Goal: Task Accomplishment & Management: Manage account settings

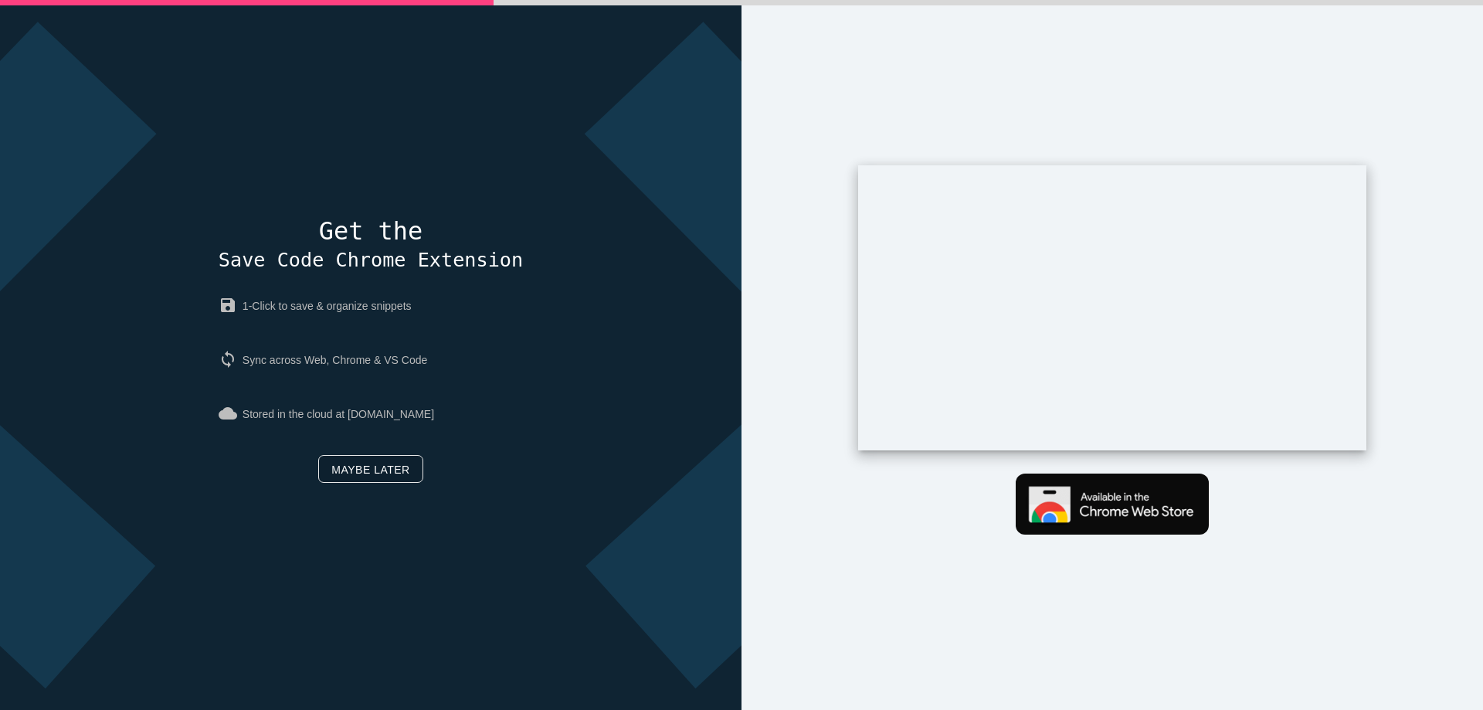
click at [335, 459] on link "Maybe later" at bounding box center [370, 469] width 104 height 28
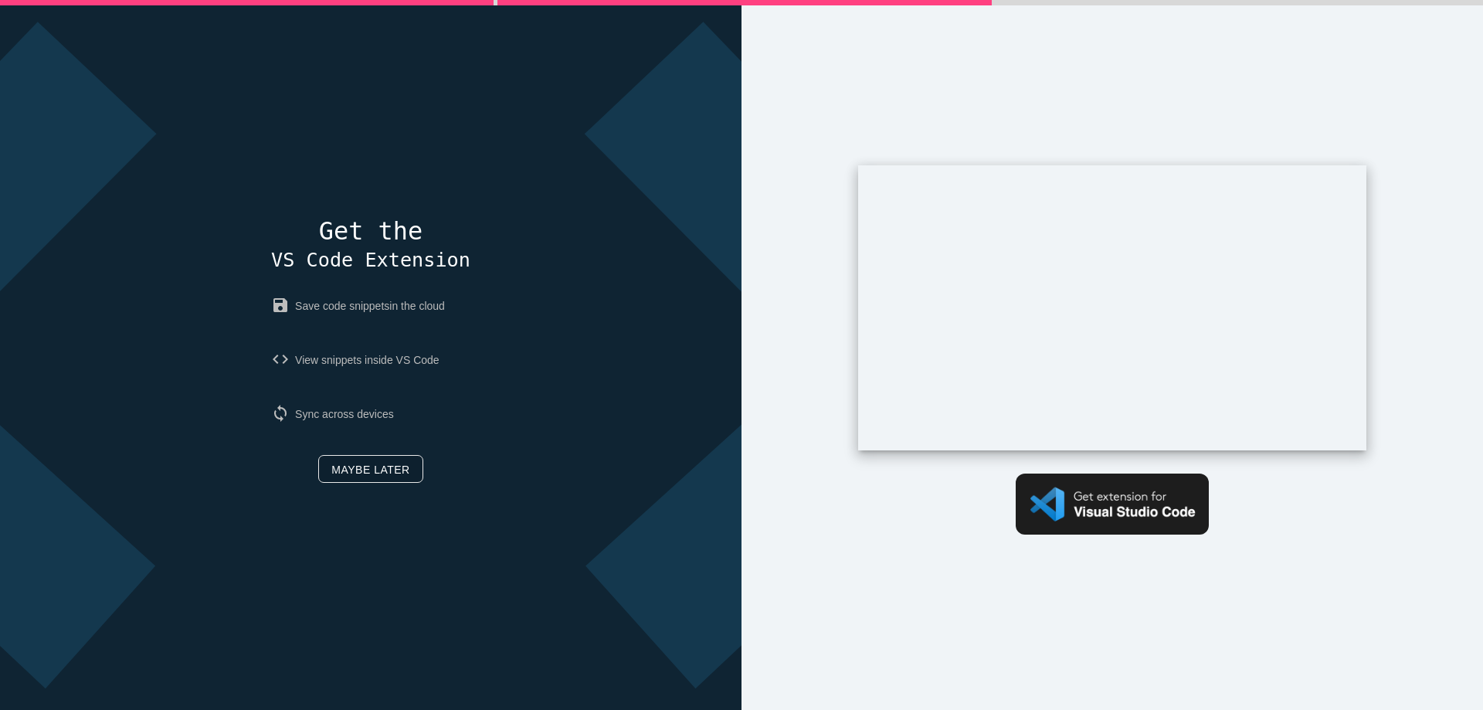
click at [373, 461] on link "Maybe later" at bounding box center [370, 469] width 104 height 28
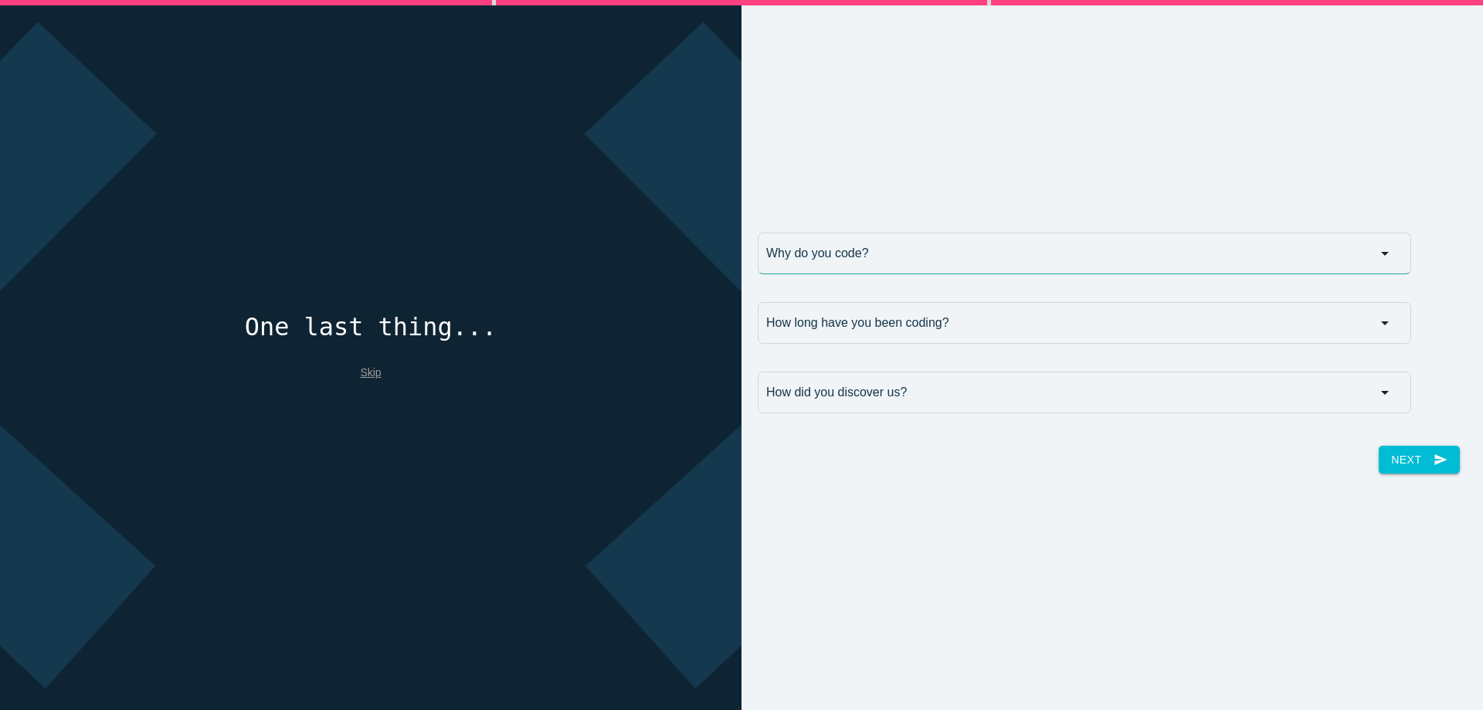
click at [907, 257] on input "Why do you code?" at bounding box center [1083, 253] width 653 height 42
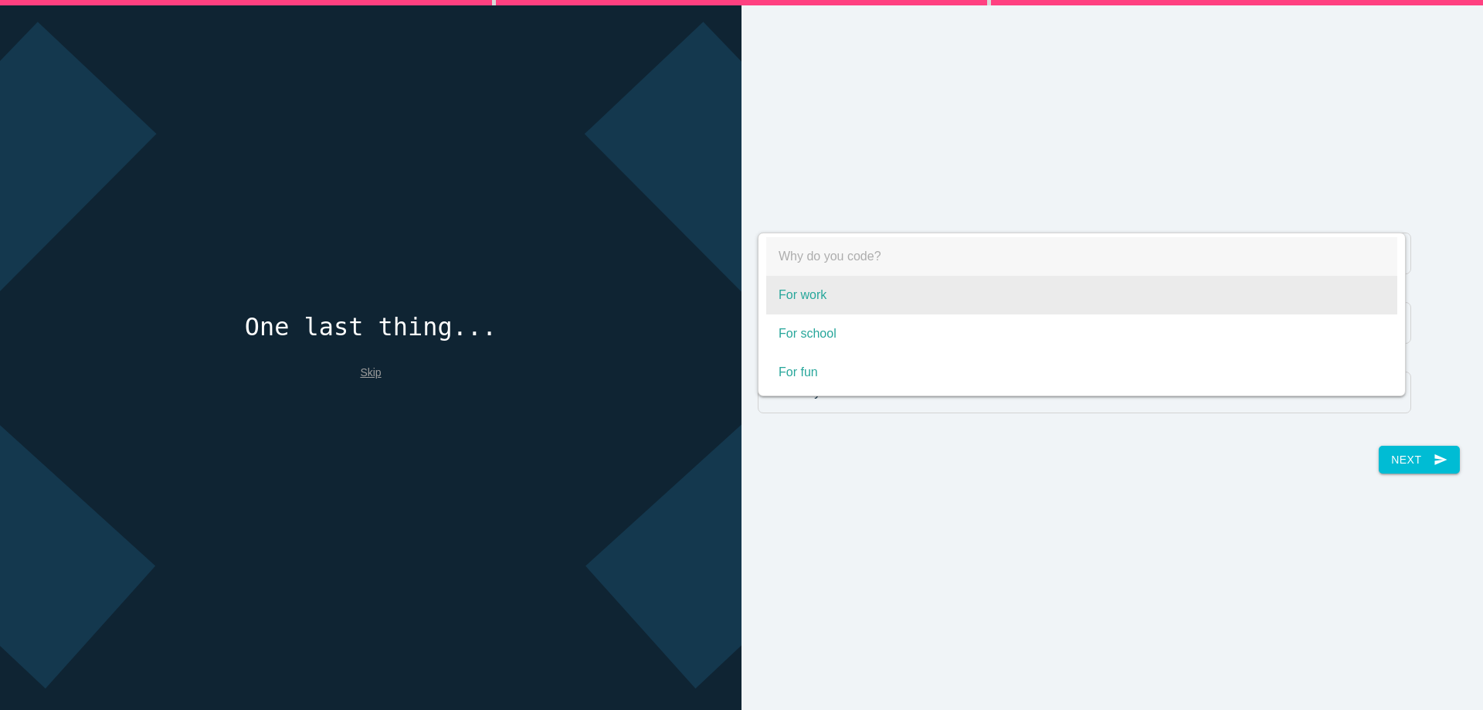
click at [864, 303] on span "For work" at bounding box center [1081, 295] width 631 height 39
select select "For work"
type input "For work"
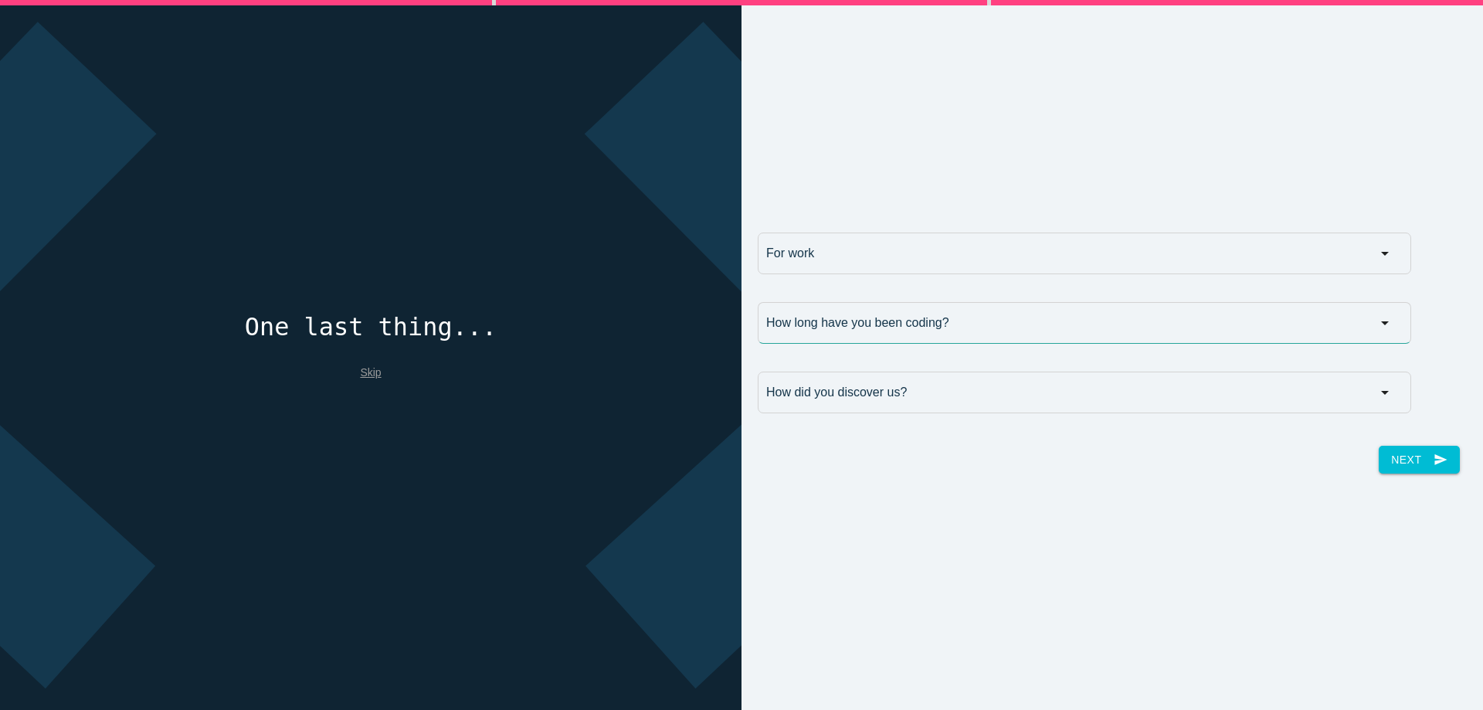
click at [855, 330] on input "How long have you been coding?" at bounding box center [1083, 323] width 653 height 42
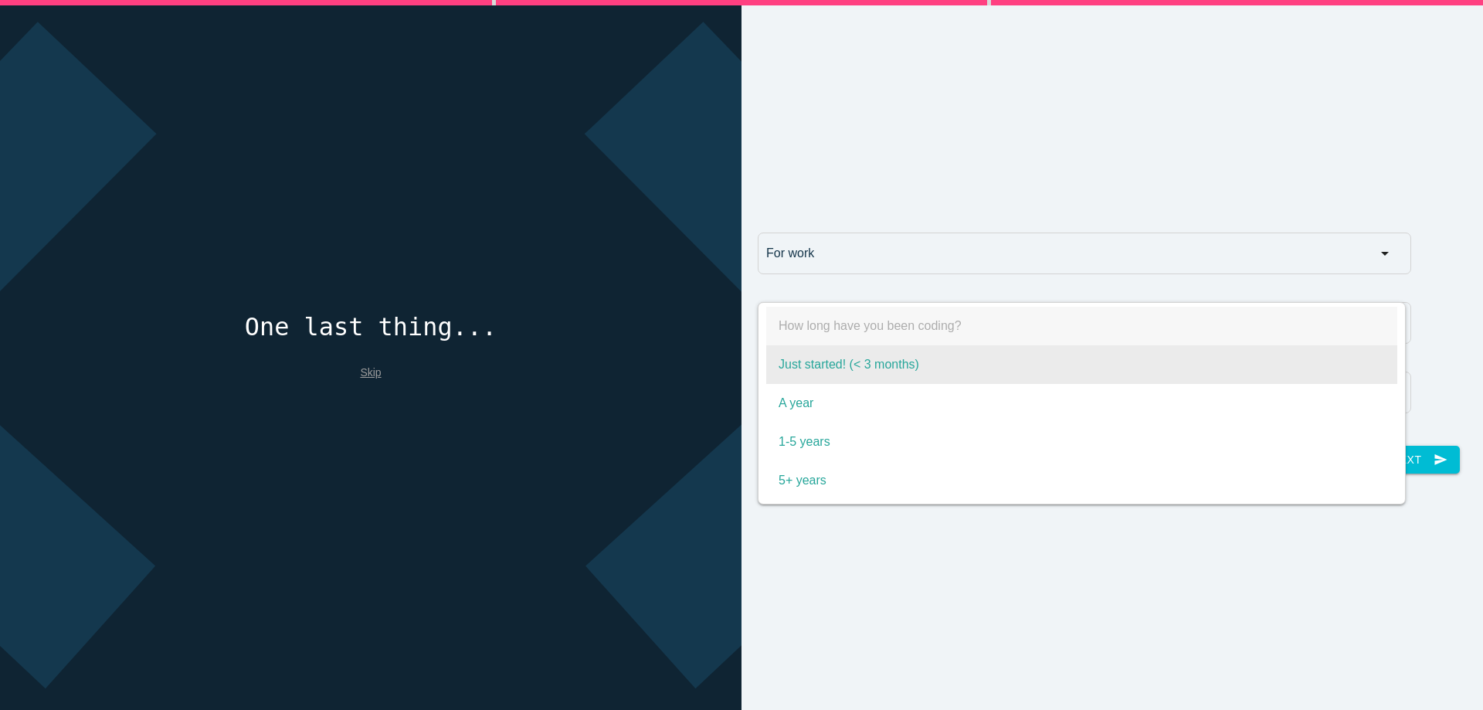
click at [828, 357] on span "Just started! (< 3 months)" at bounding box center [1081, 364] width 631 height 39
select select "Just started! (< 3 months)"
type input "Just started! (< 3 months)"
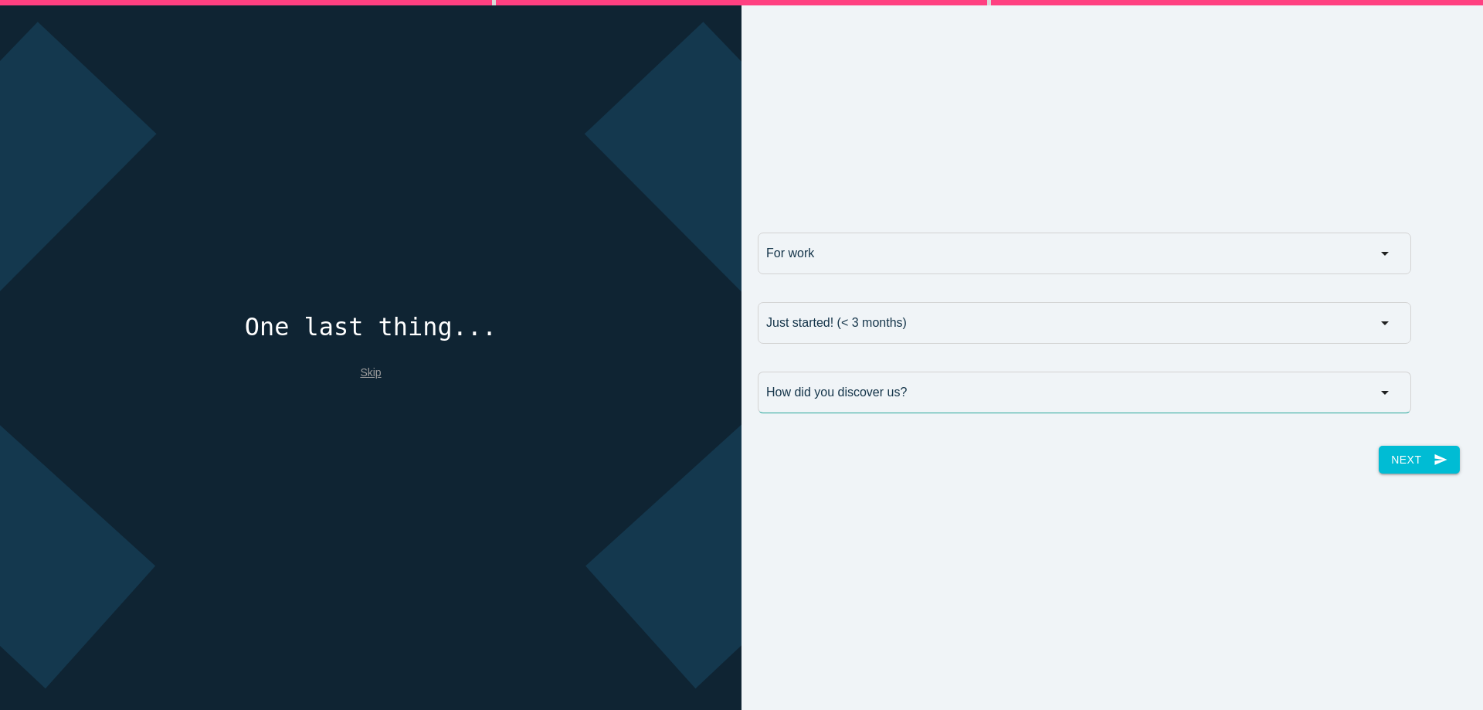
click at [821, 385] on input "How did you discover us?" at bounding box center [1083, 392] width 653 height 42
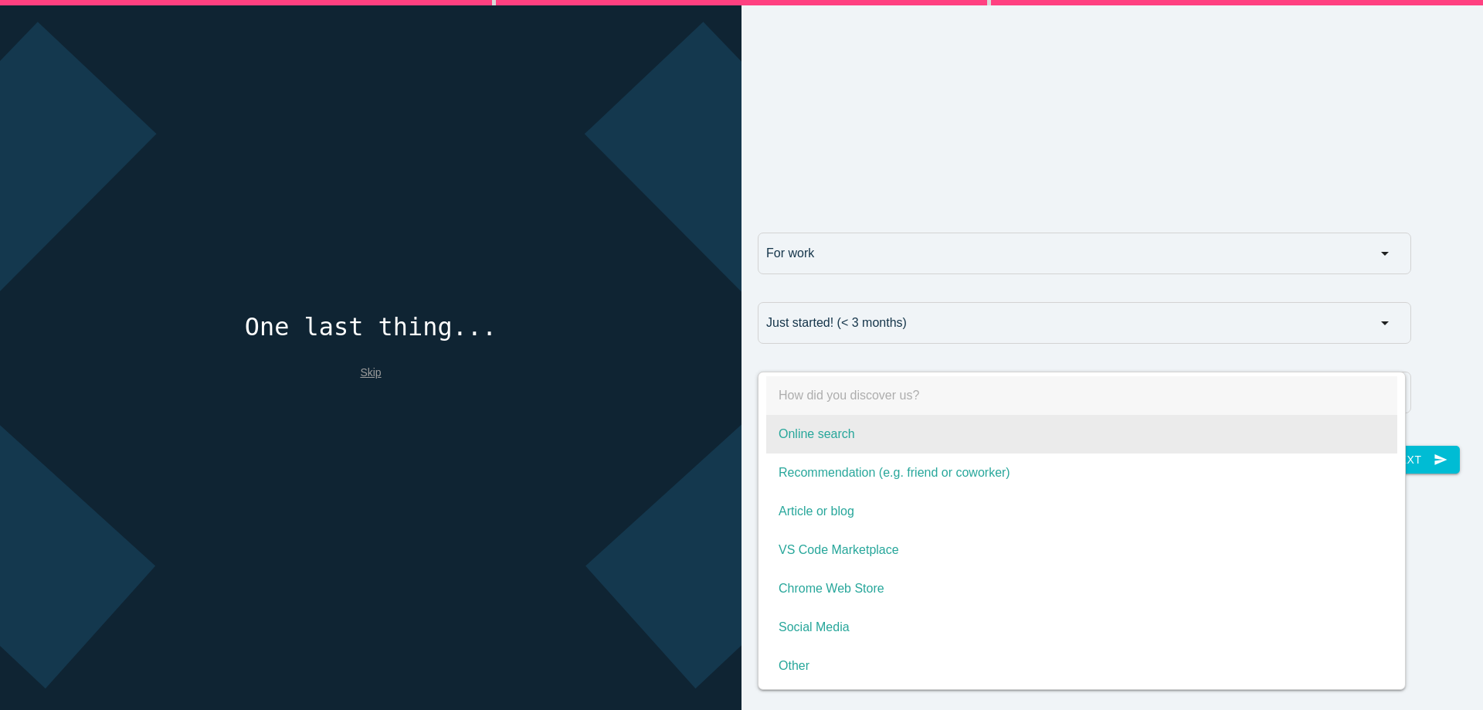
click at [823, 446] on span "Online search" at bounding box center [1081, 434] width 631 height 39
select select "Online search"
type input "Online search"
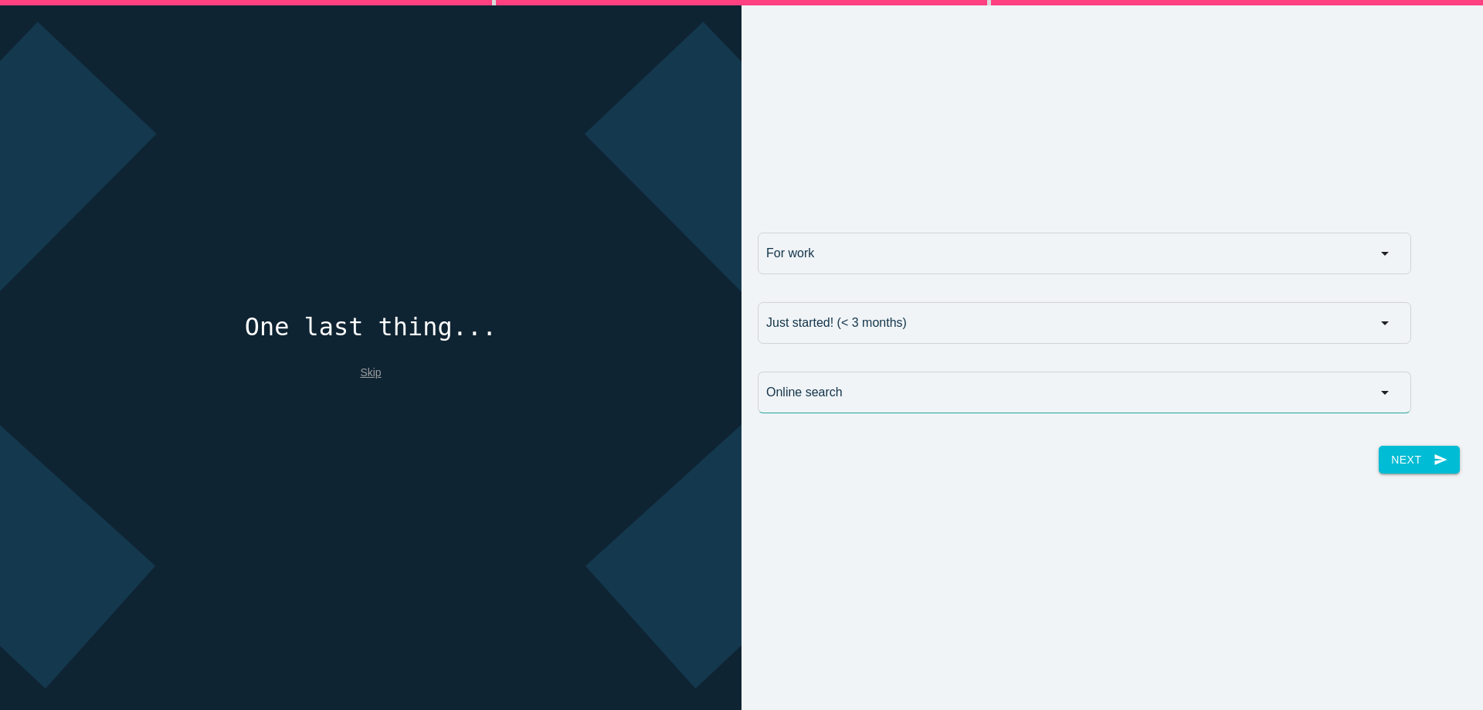
click at [1274, 397] on input "Online search" at bounding box center [1083, 392] width 653 height 42
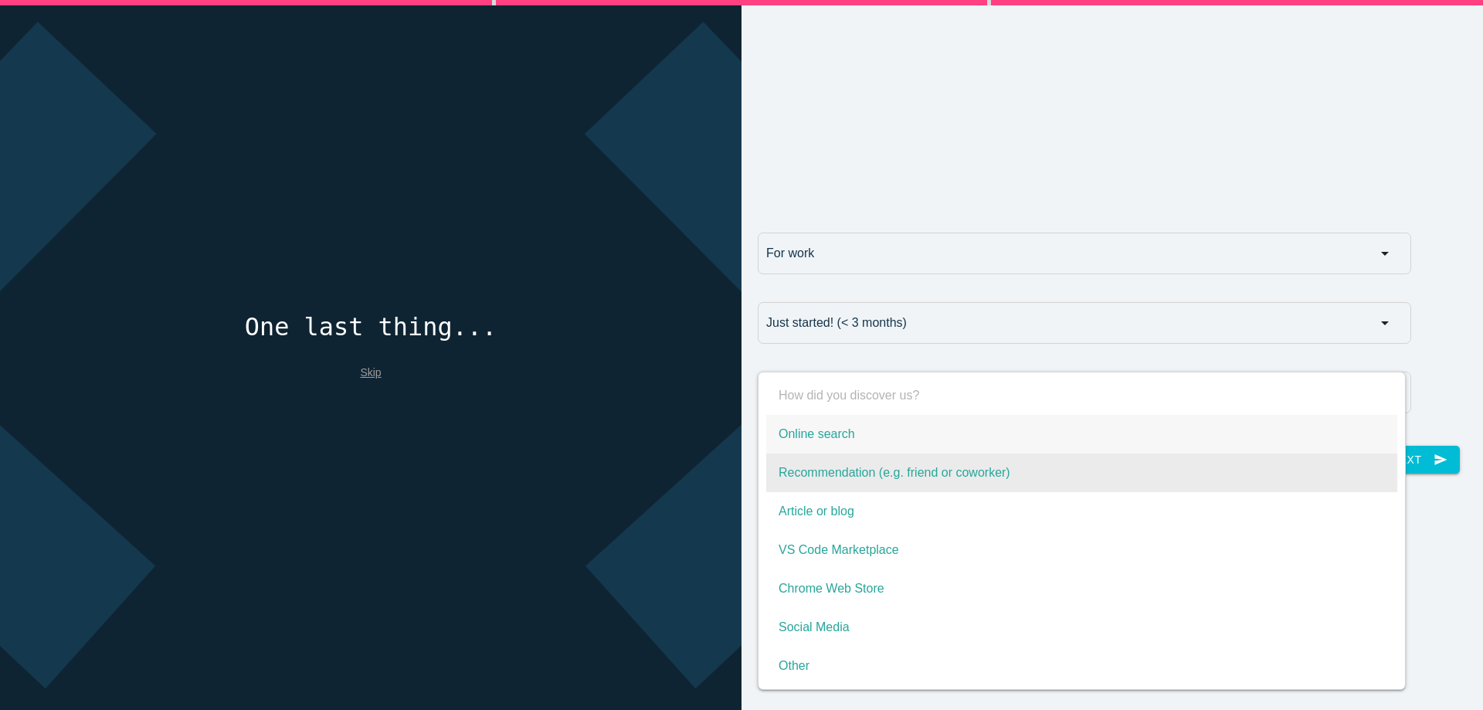
click at [911, 481] on span "Recommendation (e.g. friend or coworker)" at bounding box center [1081, 472] width 631 height 39
select select "Recommendation (e.g. friend or coworker)"
type input "Recommendation (e.g. friend or coworker)"
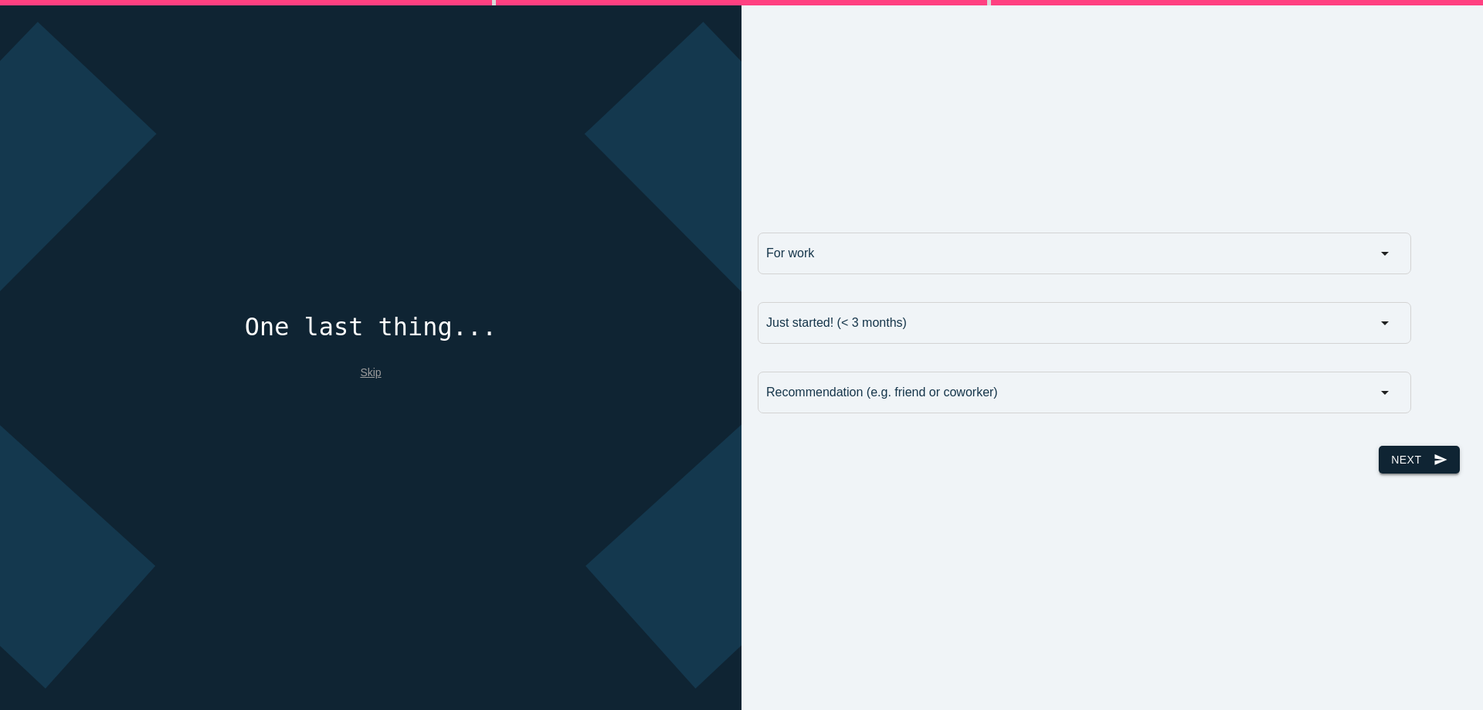
click at [1408, 456] on button "Next send" at bounding box center [1418, 460] width 80 height 28
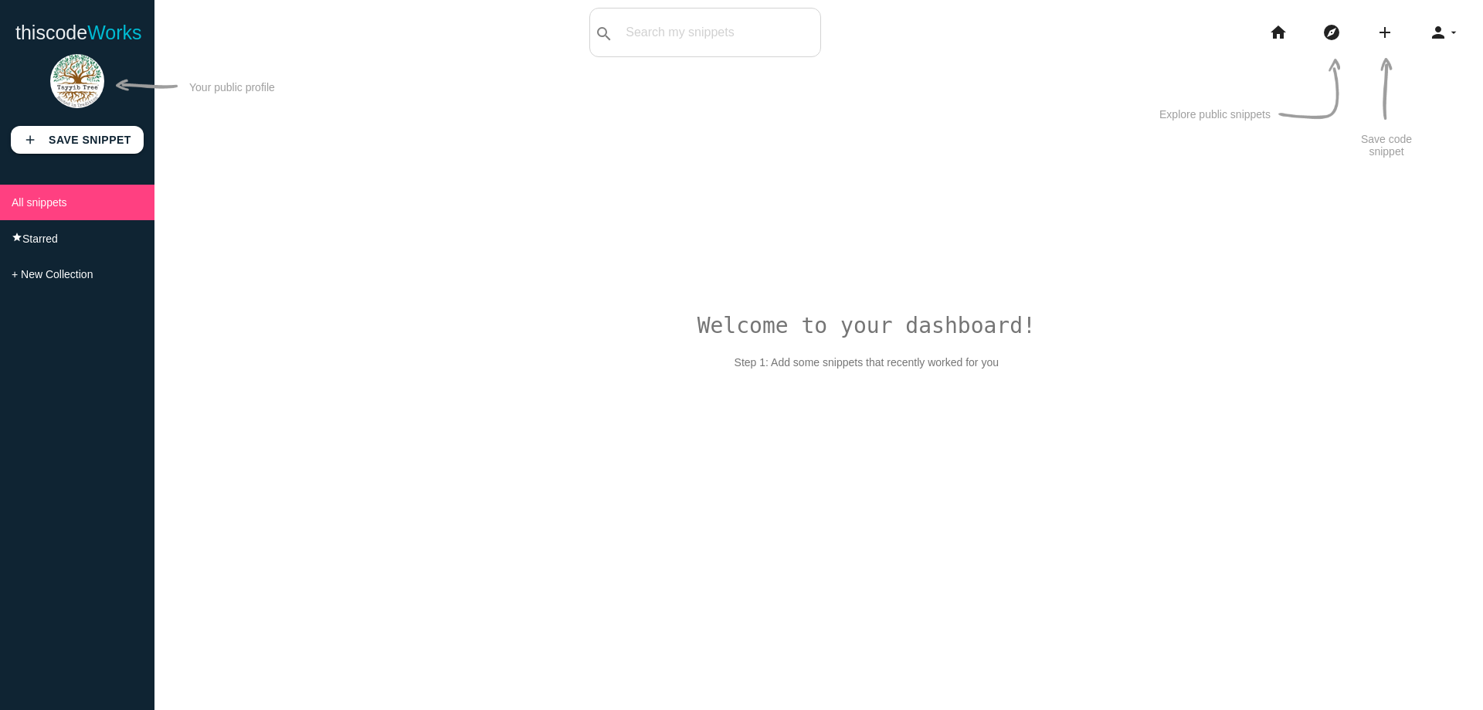
click at [65, 86] on img at bounding box center [77, 81] width 54 height 54
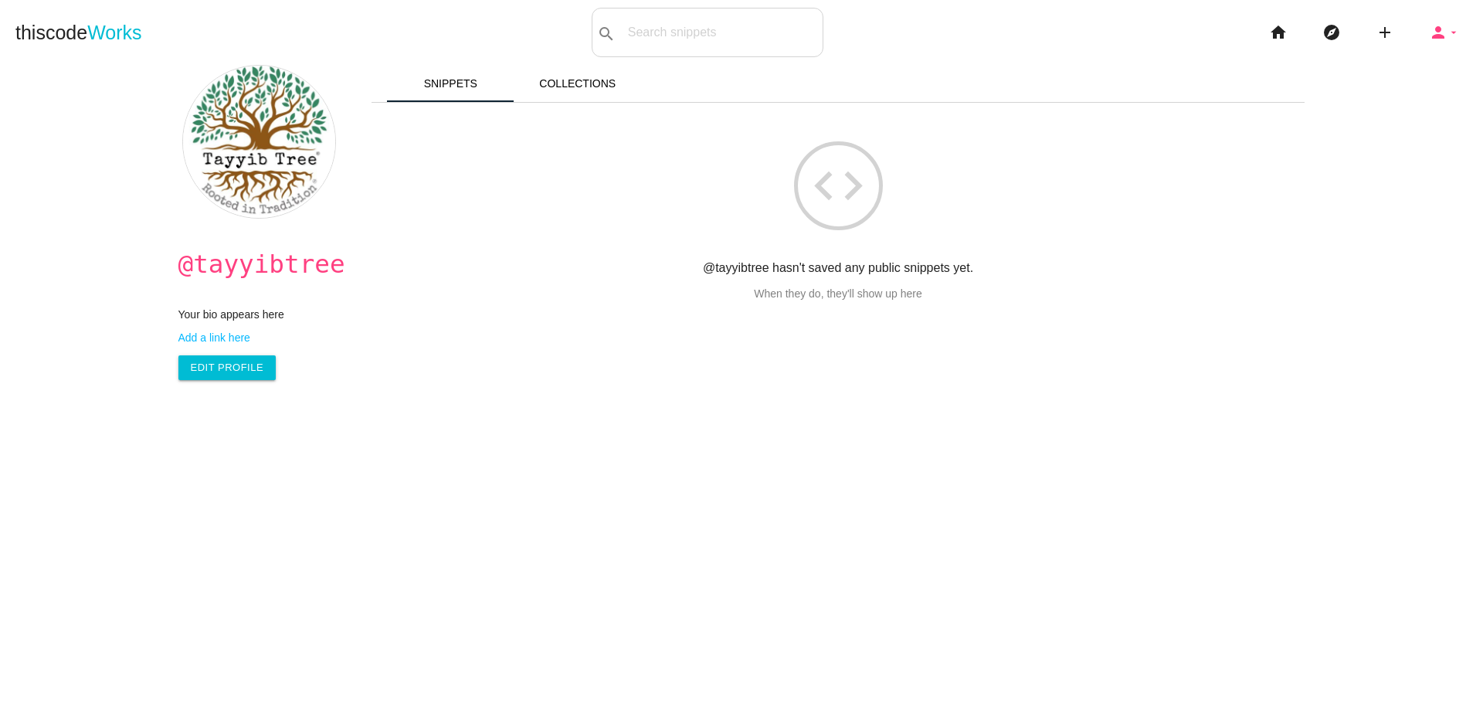
click at [1447, 38] on icon "arrow_drop_down" at bounding box center [1453, 32] width 12 height 49
click at [1391, 98] on link "settings Settings" at bounding box center [1401, 107] width 162 height 39
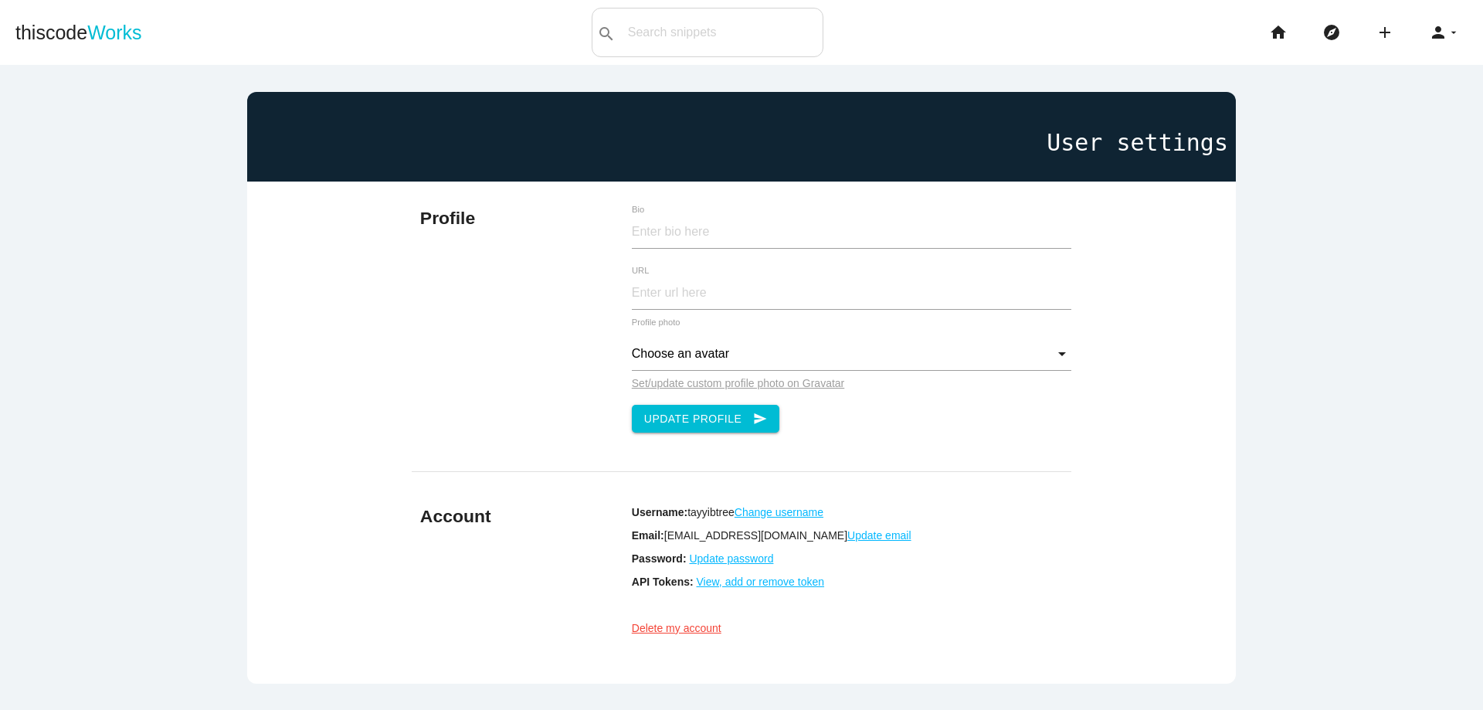
scroll to position [152, 0]
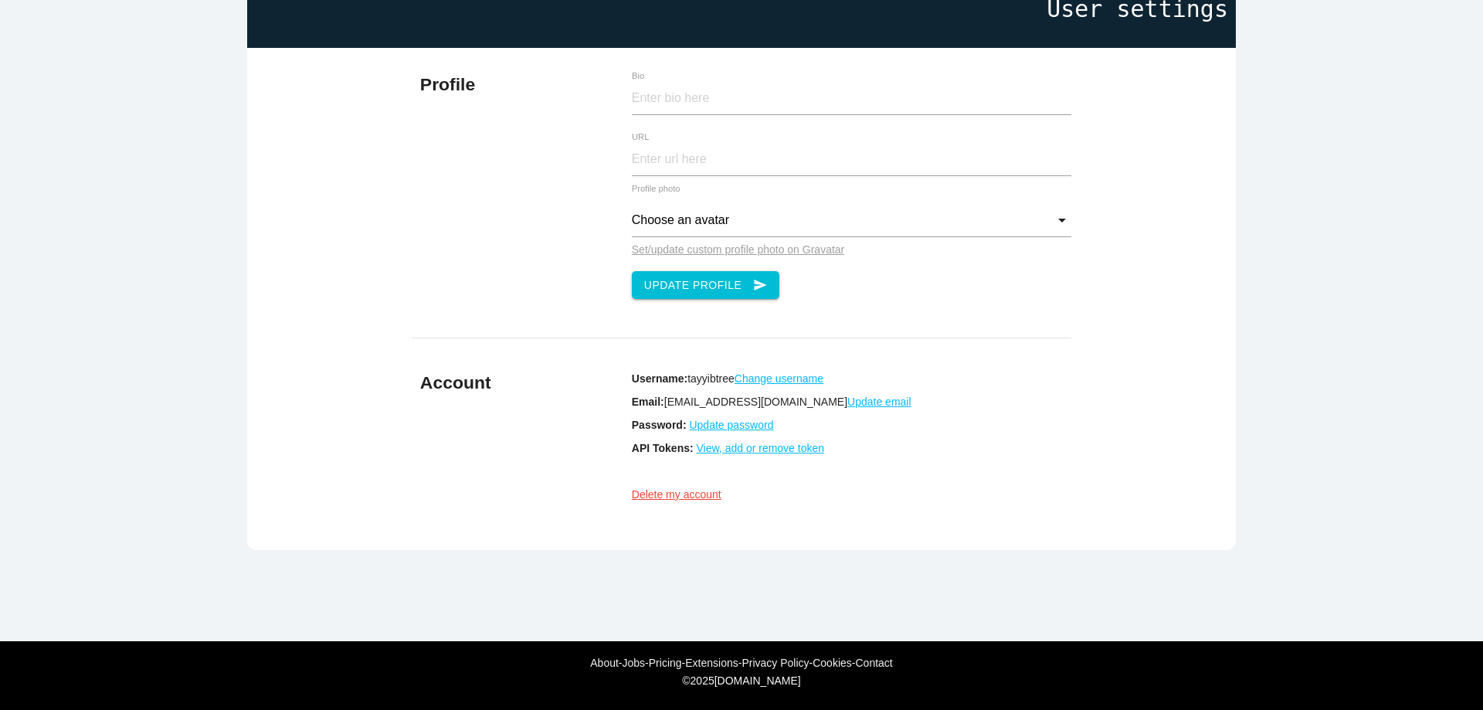
click at [720, 419] on u "Update password" at bounding box center [731, 425] width 84 height 12
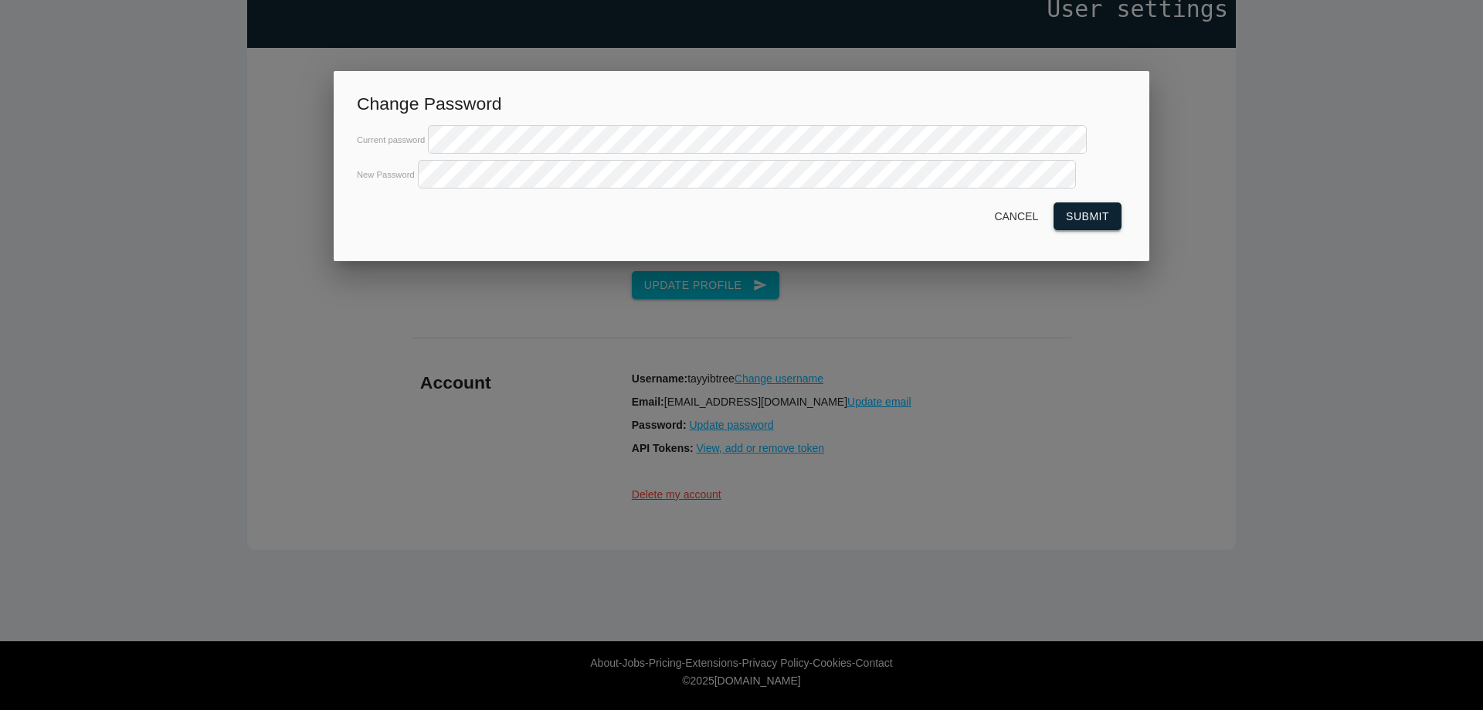
click at [1096, 230] on button "Submit" at bounding box center [1087, 216] width 68 height 28
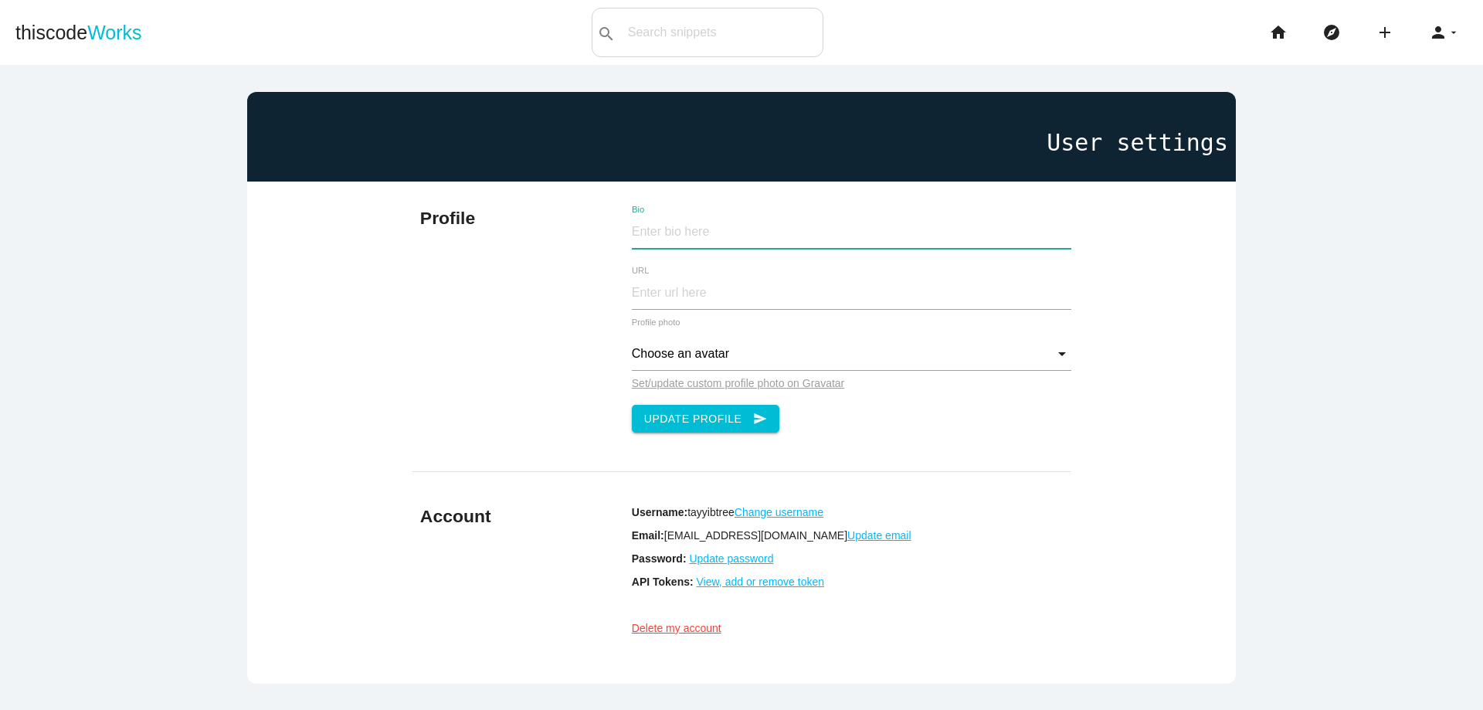
click at [771, 232] on input "Bio" at bounding box center [851, 231] width 439 height 33
type input "Experience clean beauty with halal tallow skincare from [DOMAIN_NAME]. Our ethi…"
click at [672, 297] on input "URL" at bounding box center [851, 292] width 439 height 33
type input "[DOMAIN_NAME][URL]"
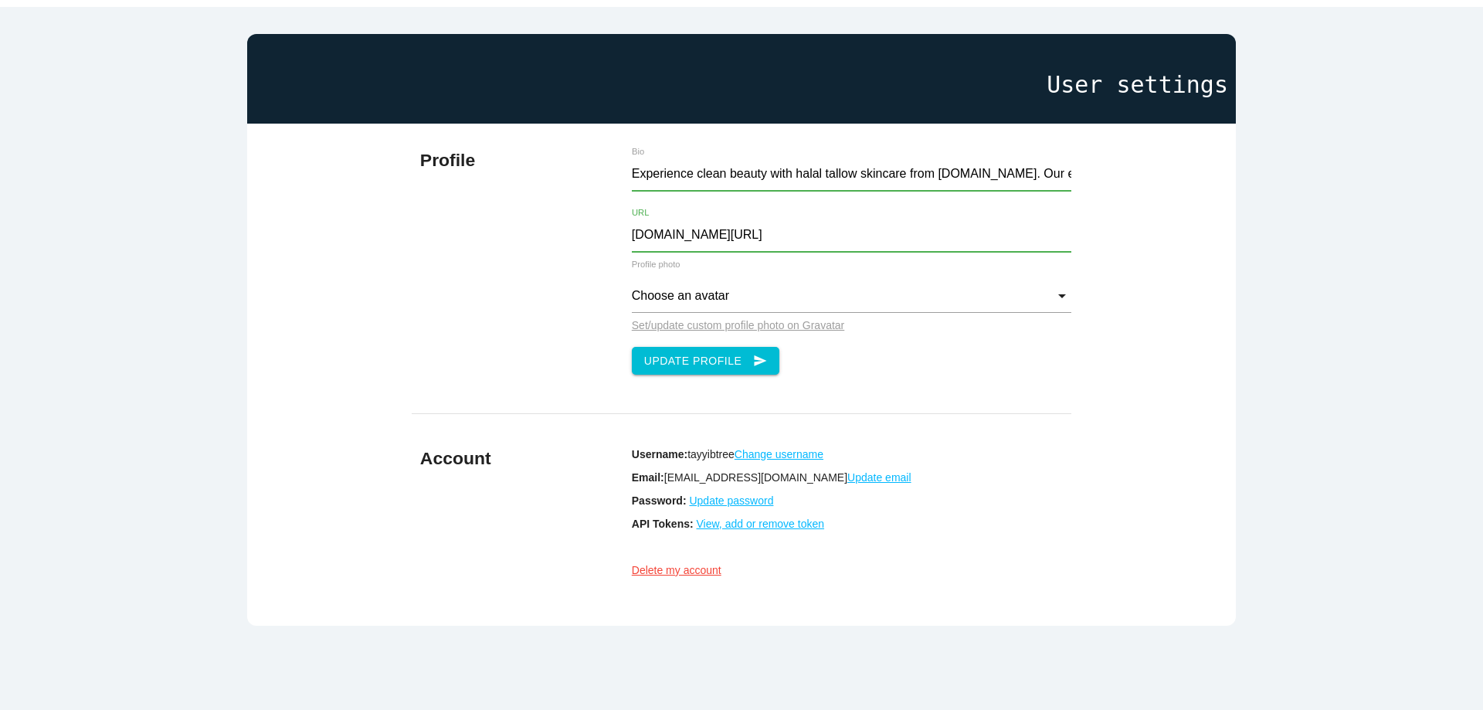
scroll to position [152, 0]
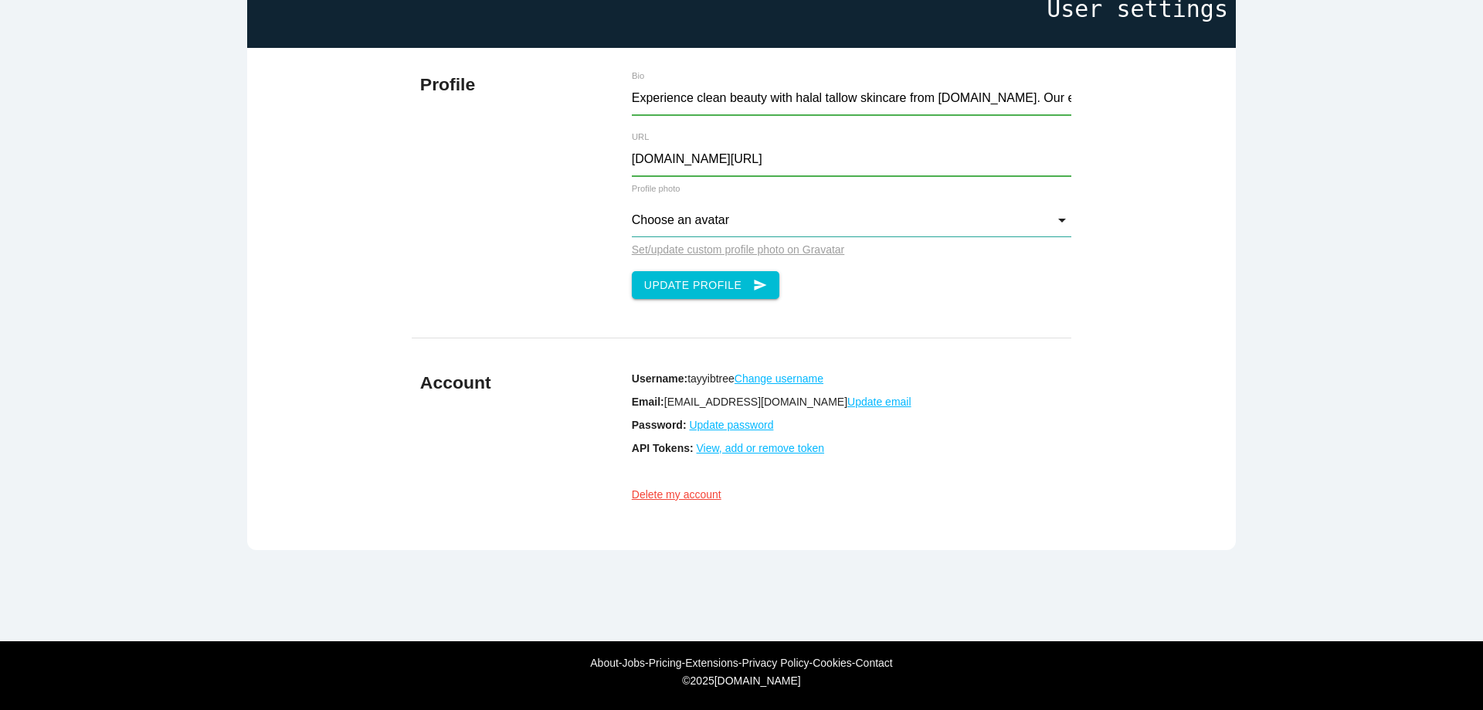
click at [728, 204] on input "Choose an avatar" at bounding box center [851, 220] width 439 height 33
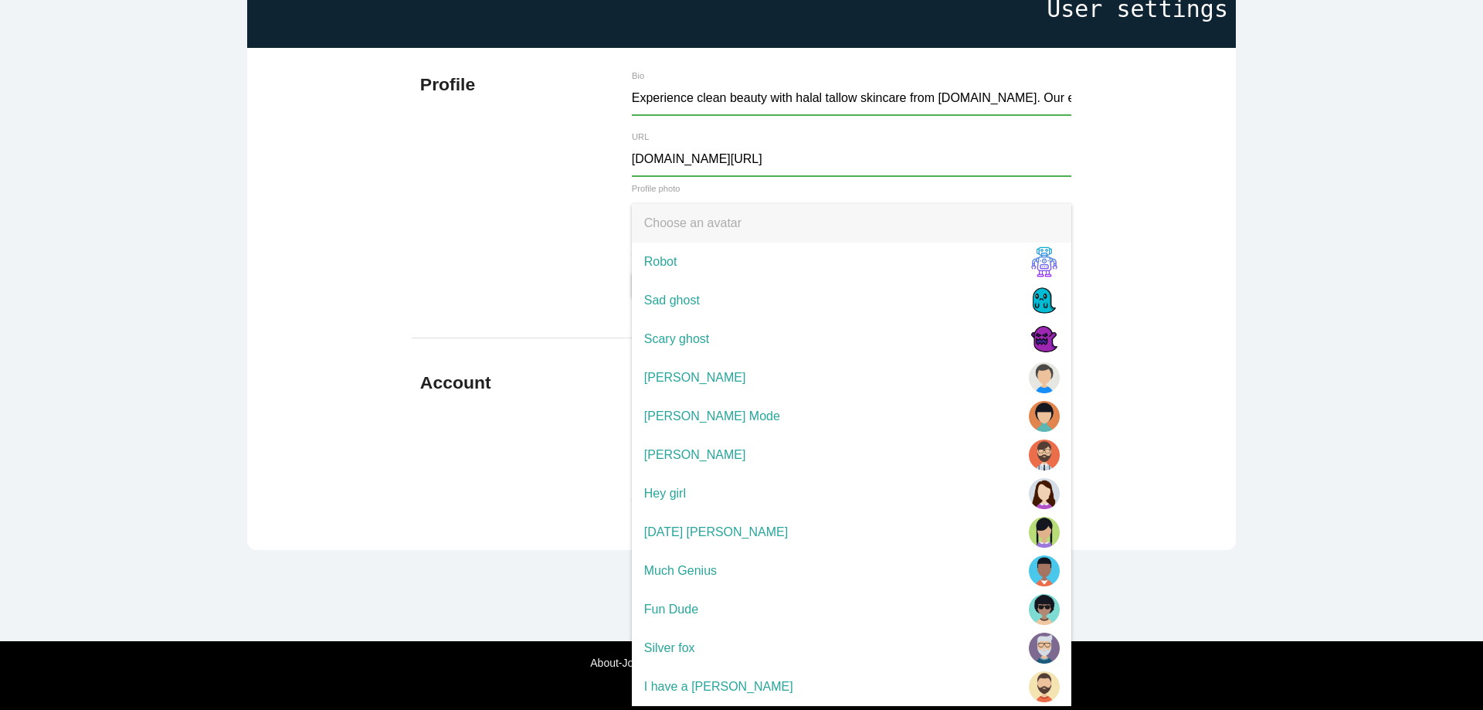
click at [1193, 369] on div "Profile Experience clean beauty with halal tallow skincare from tayyibtree.com.…" at bounding box center [741, 299] width 988 height 502
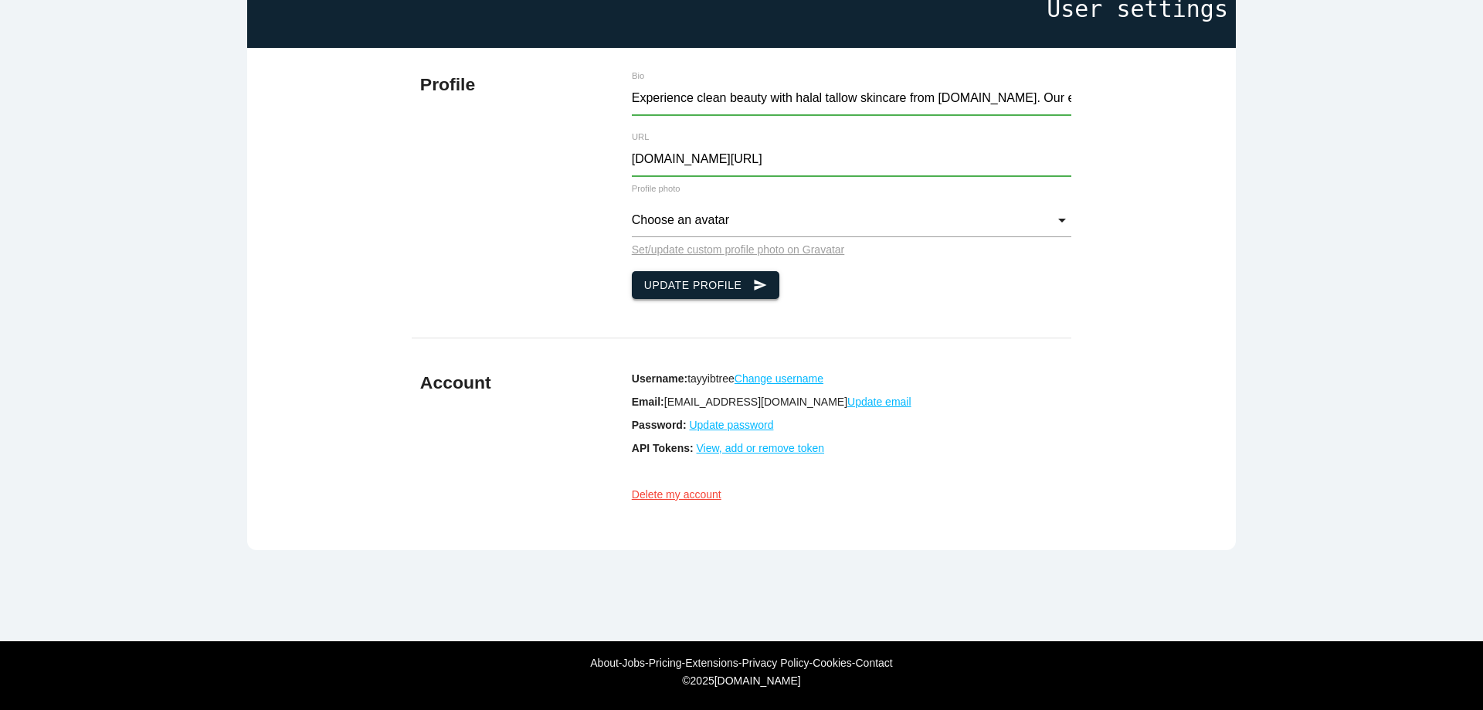
click at [720, 277] on button "Update Profile send" at bounding box center [706, 285] width 148 height 28
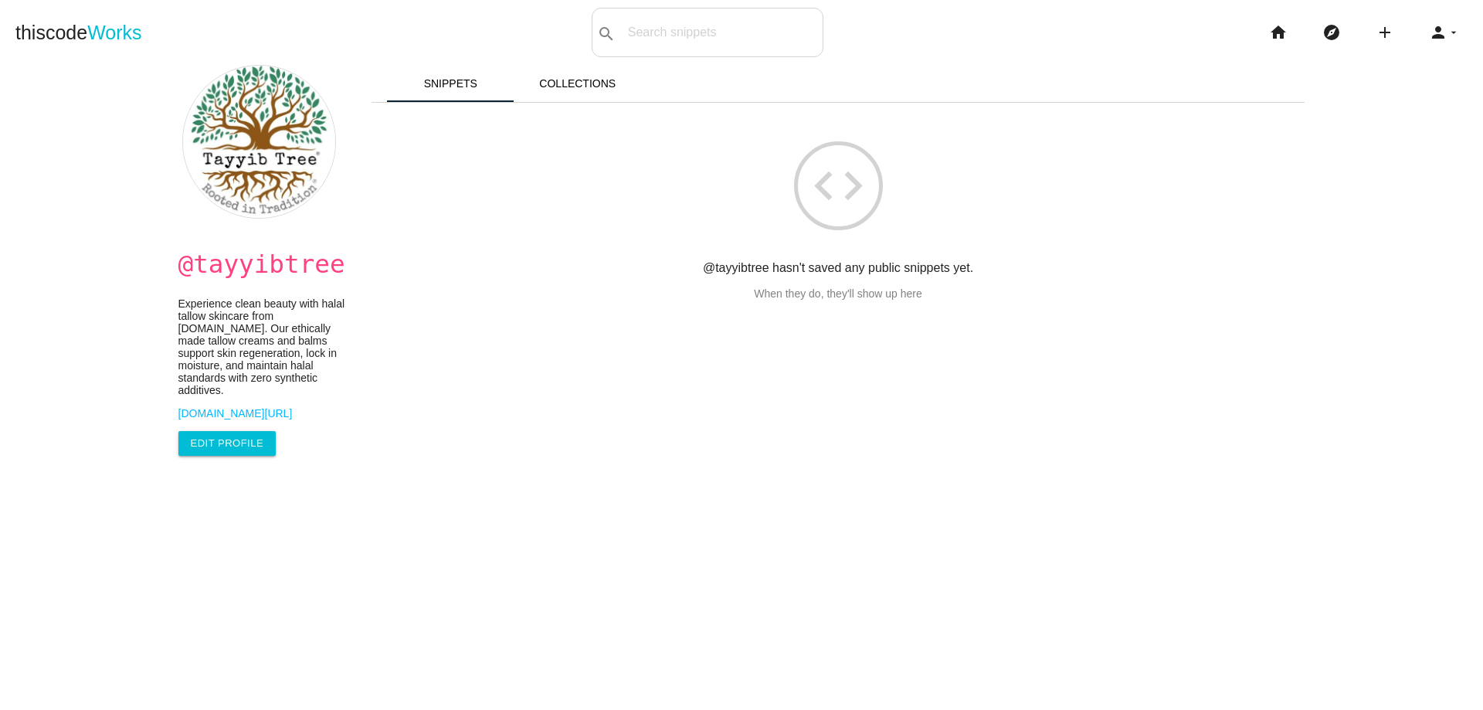
click at [212, 419] on link "[DOMAIN_NAME][URL]" at bounding box center [266, 413] width 177 height 12
click at [1428, 42] on icon "person" at bounding box center [1437, 32] width 19 height 49
click at [1377, 99] on link "settings Settings" at bounding box center [1401, 107] width 162 height 39
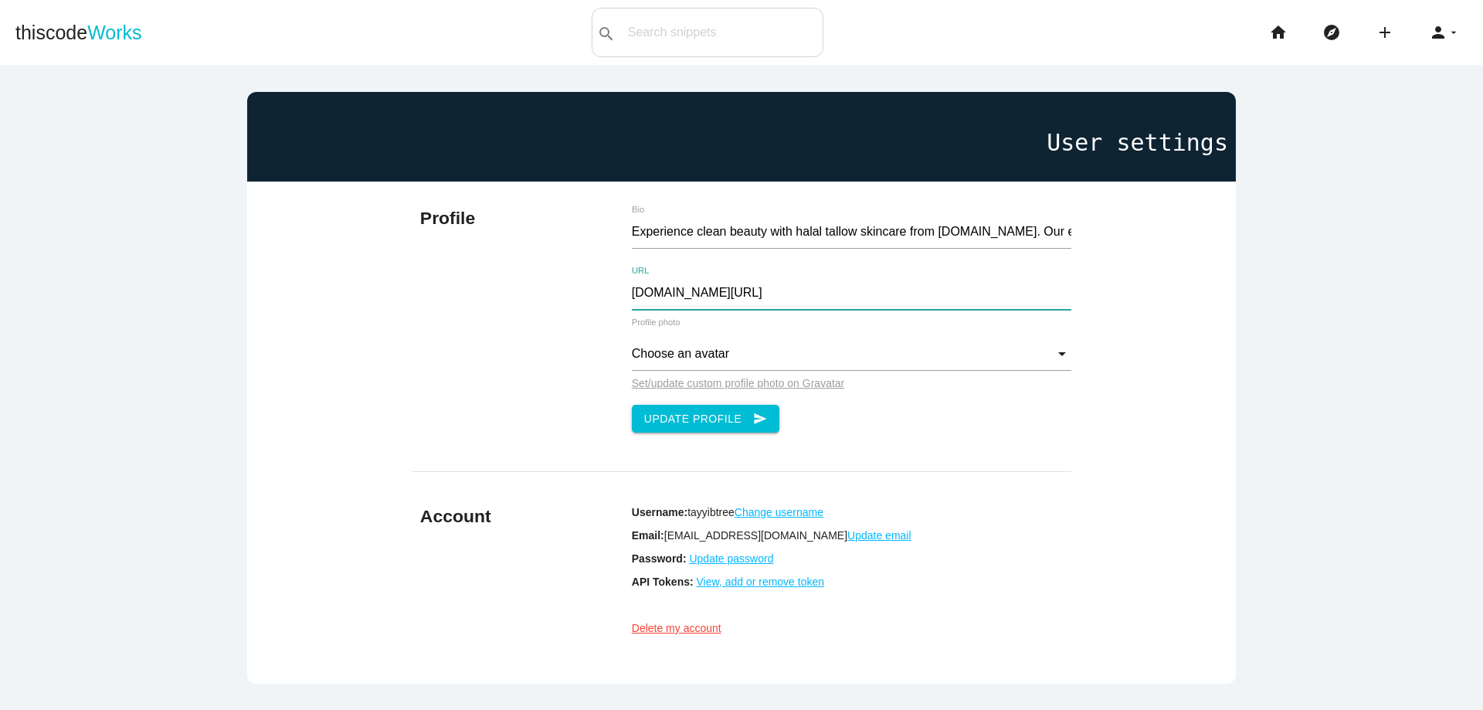
click at [632, 295] on input "[DOMAIN_NAME][URL]" at bounding box center [851, 292] width 439 height 33
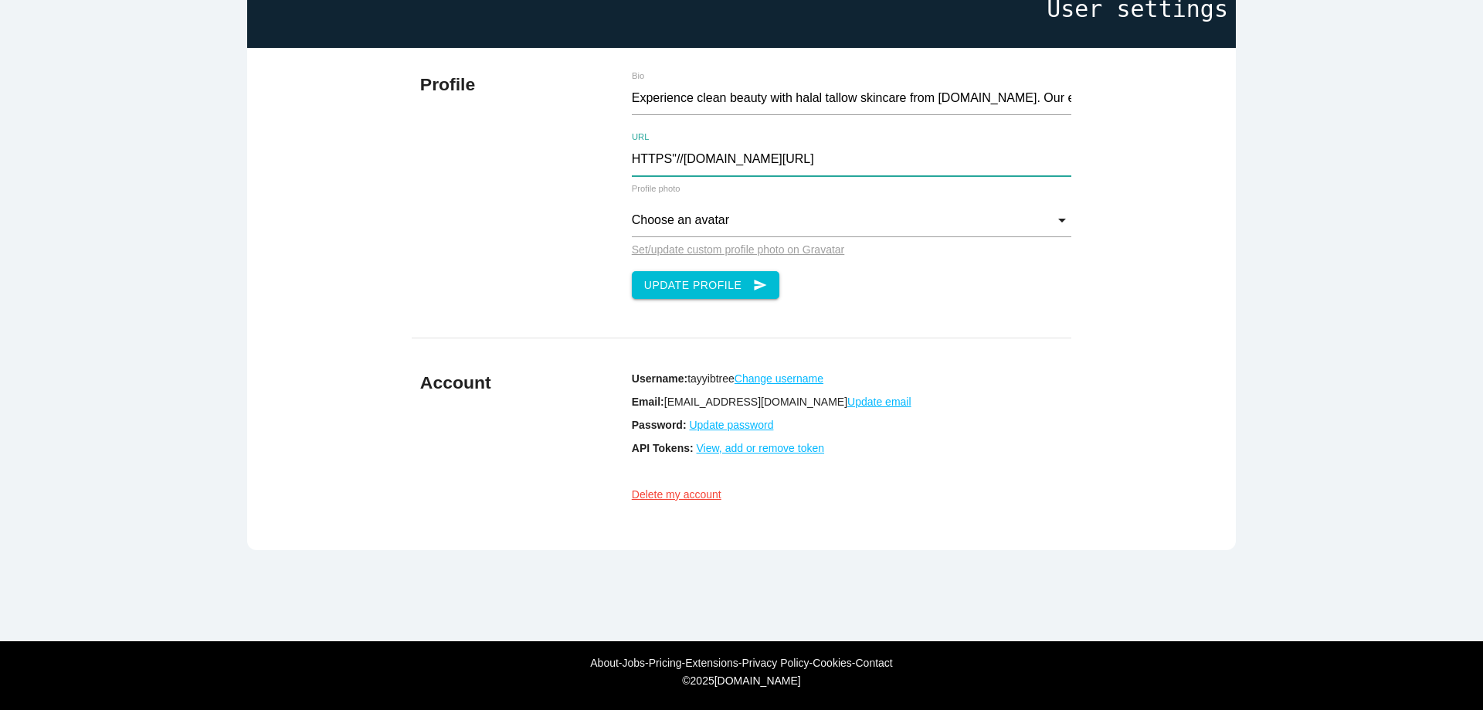
scroll to position [152, 0]
type input "HTTPS"//[DOMAIN_NAME][URL]"
click at [1043, 82] on input "Experience clean beauty with halal tallow skincare from [DOMAIN_NAME]. Our ethi…" at bounding box center [851, 98] width 439 height 33
click at [692, 273] on button "Update Profile send" at bounding box center [706, 285] width 148 height 28
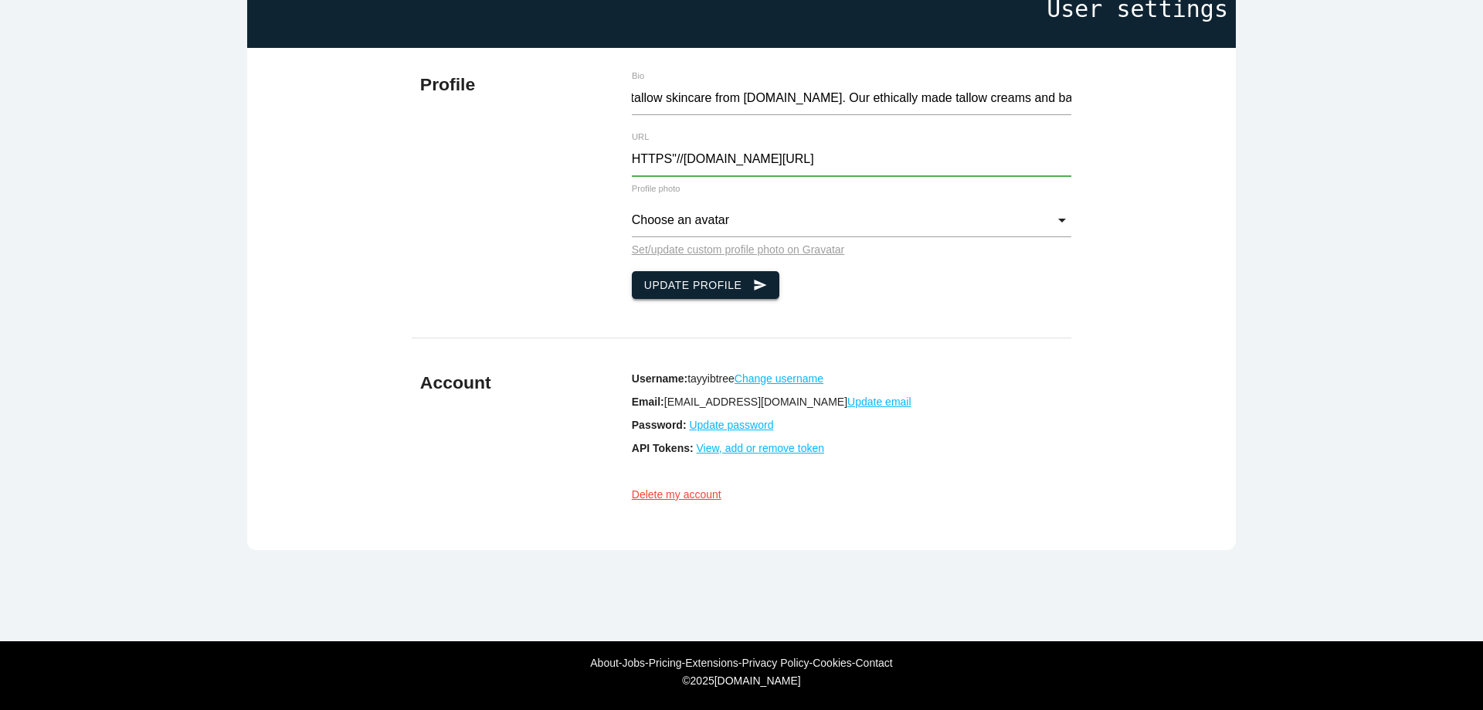
scroll to position [0, 0]
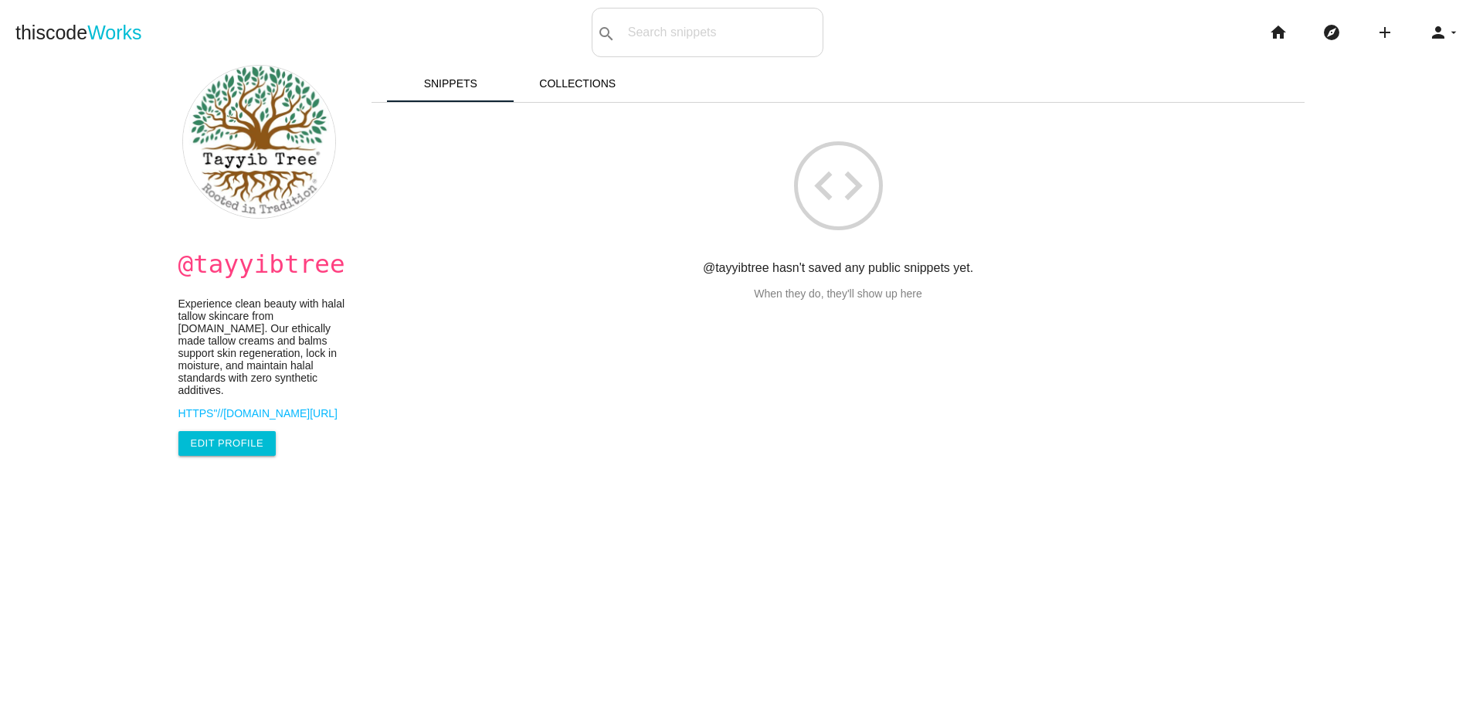
click at [241, 419] on link "HTTPS"//[DOMAIN_NAME][URL]" at bounding box center [266, 413] width 177 height 12
click at [1434, 41] on icon "person" at bounding box center [1437, 32] width 19 height 49
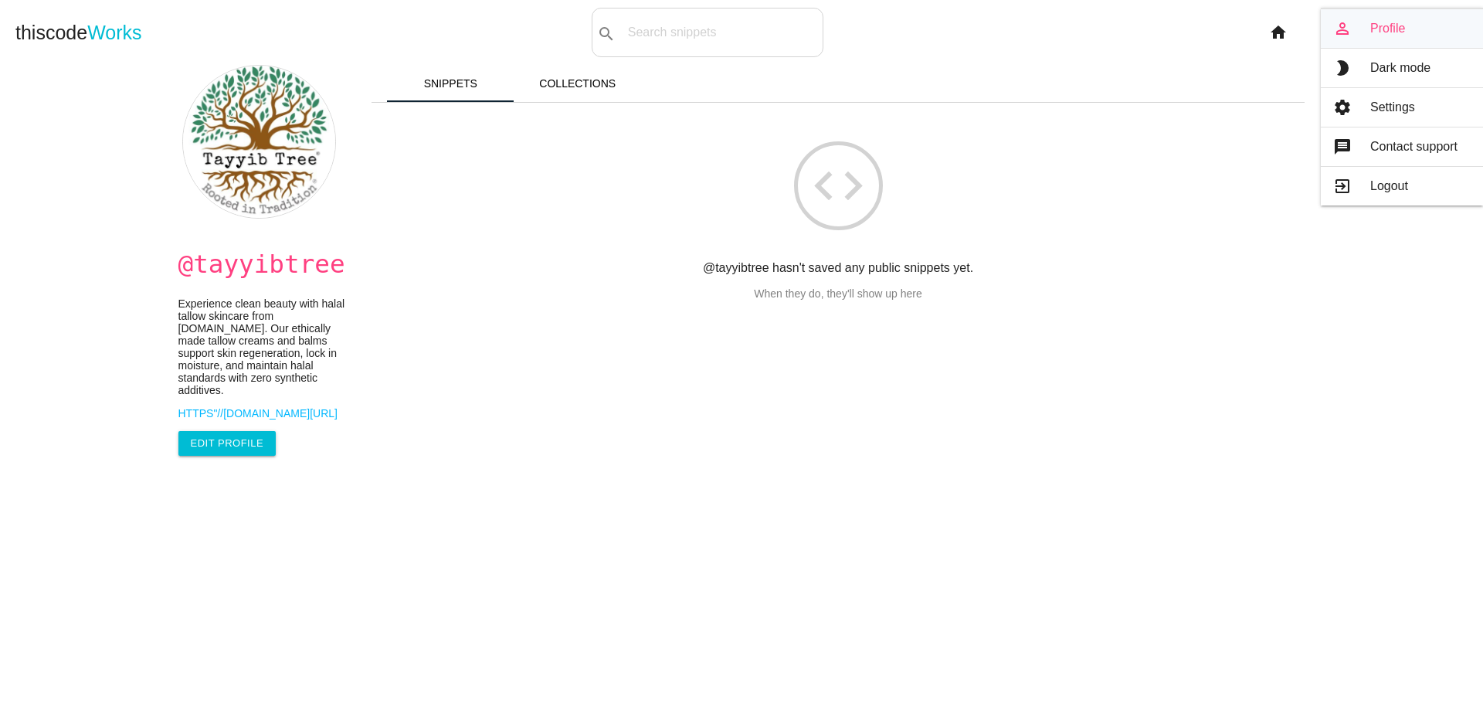
click at [1406, 32] on link "person_outline Profile" at bounding box center [1401, 28] width 162 height 39
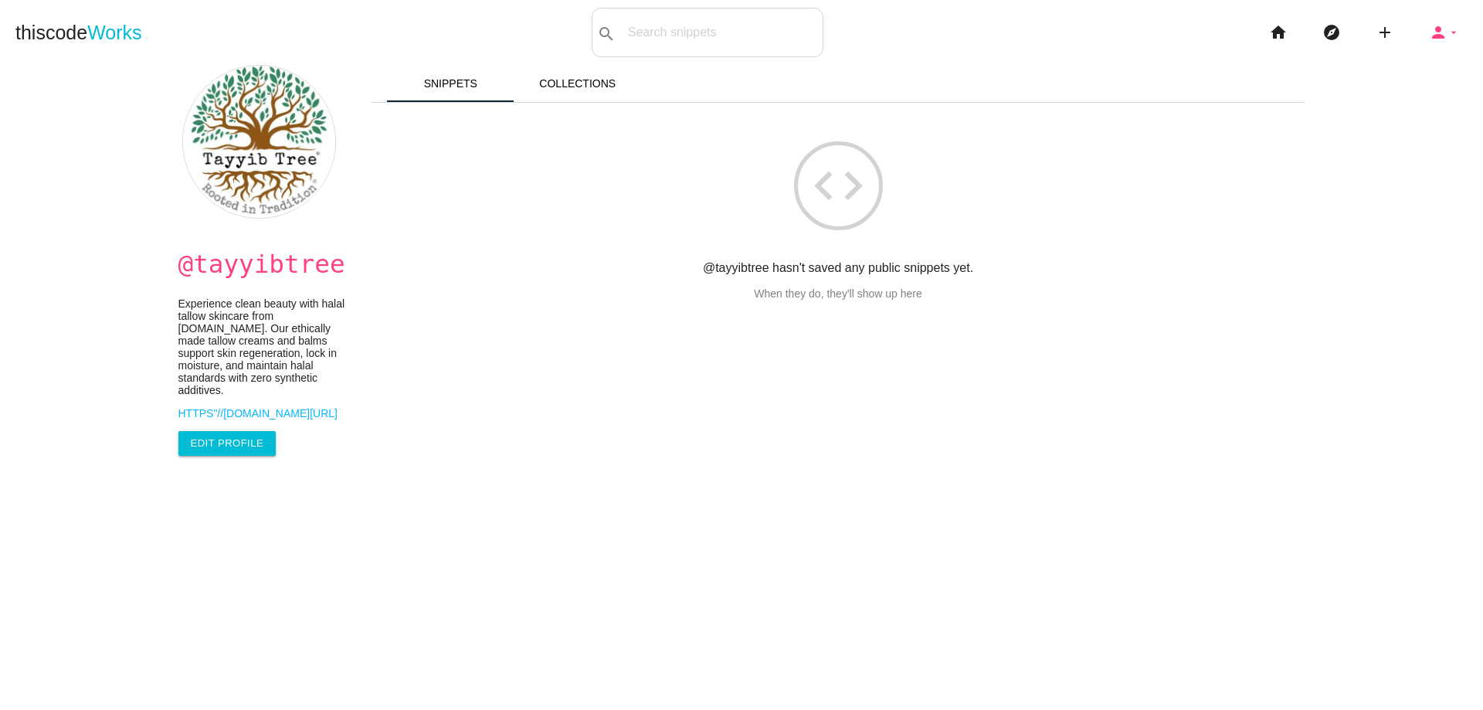
click at [1435, 22] on icon "person" at bounding box center [1437, 32] width 19 height 49
click at [1395, 101] on link "settings Settings" at bounding box center [1401, 107] width 162 height 39
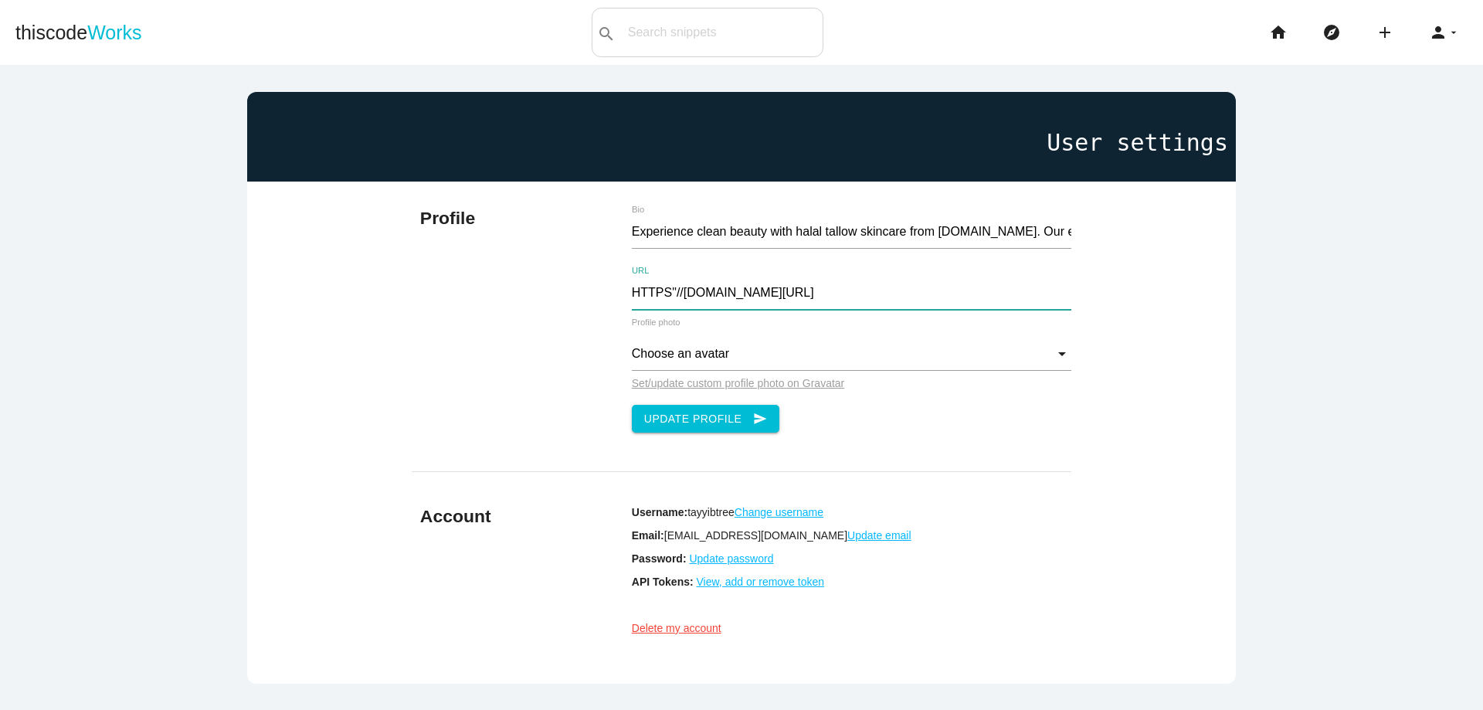
click at [666, 290] on input "HTTPS"//[DOMAIN_NAME][URL]" at bounding box center [851, 292] width 439 height 33
type input "[URL][DOMAIN_NAME]"
click at [725, 421] on button "Update Profile send" at bounding box center [706, 419] width 148 height 28
